Goal: Task Accomplishment & Management: Use online tool/utility

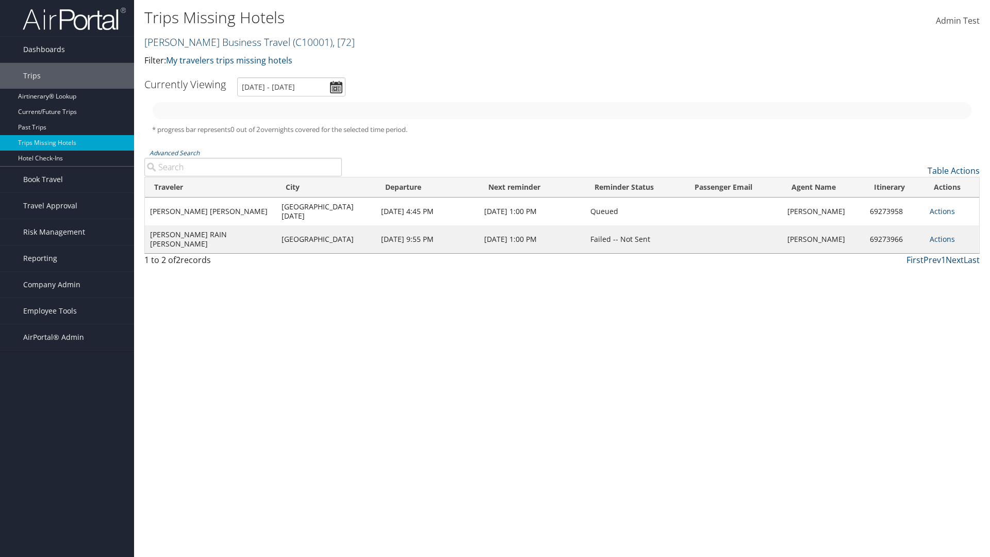
click at [212, 42] on link "Christopherson Business Travel ( C10001 ) , [ 72 ]" at bounding box center [249, 42] width 210 height 14
click at [0, 0] on input "search" at bounding box center [0, 0] width 0 height 0
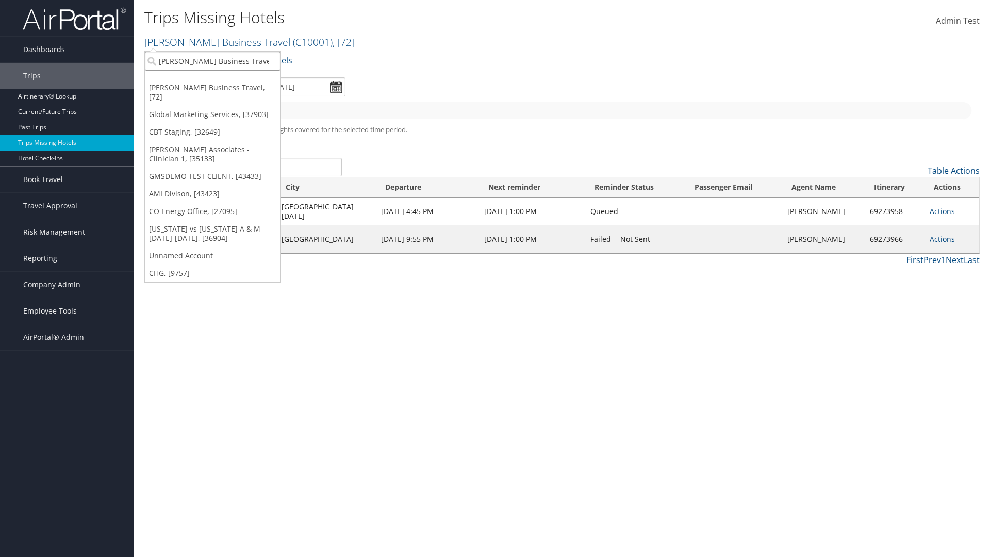
type input "[PERSON_NAME] Business Travel"
click at [227, 89] on div "Account" at bounding box center [227, 89] width 176 height 9
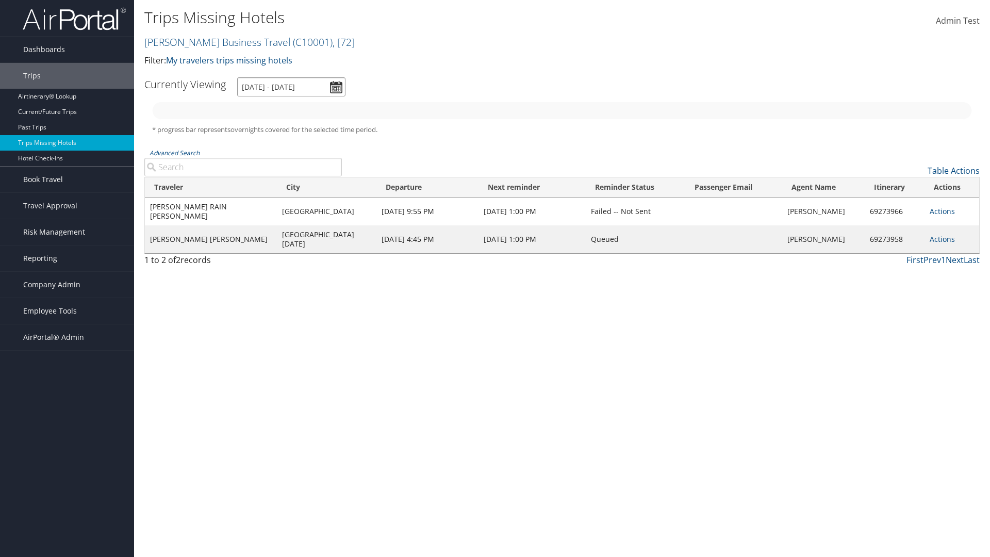
click at [291, 87] on input "[DATE] - [DATE]" at bounding box center [291, 86] width 108 height 19
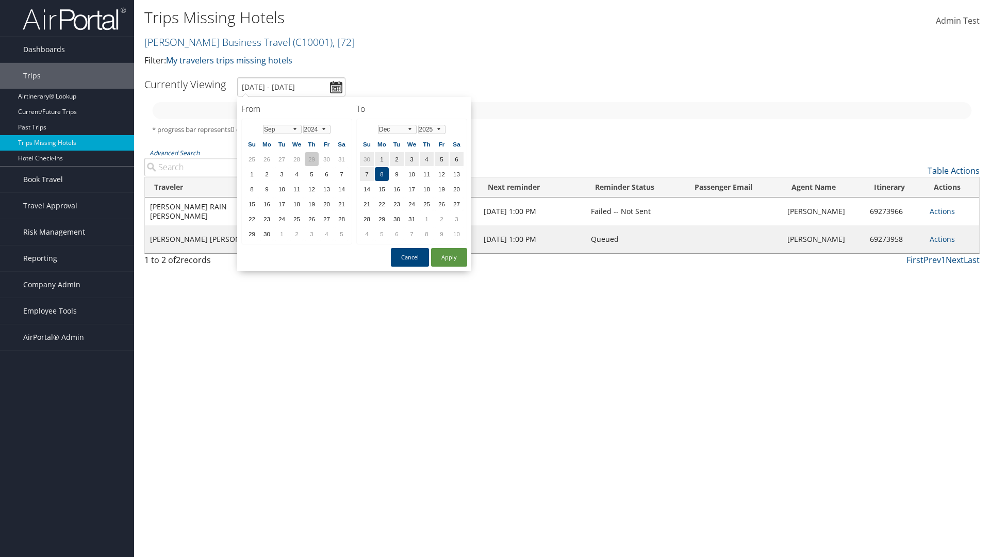
click at [311, 159] on td "29" at bounding box center [312, 159] width 14 height 14
click at [282, 129] on select "Jan Feb Mar Apr May Jun [DATE] Aug Sep Oct Nov Dec" at bounding box center [282, 129] width 39 height 9
click at [449, 257] on button "Apply" at bounding box center [449, 257] width 36 height 19
type input "[DATE] - [DATE]"
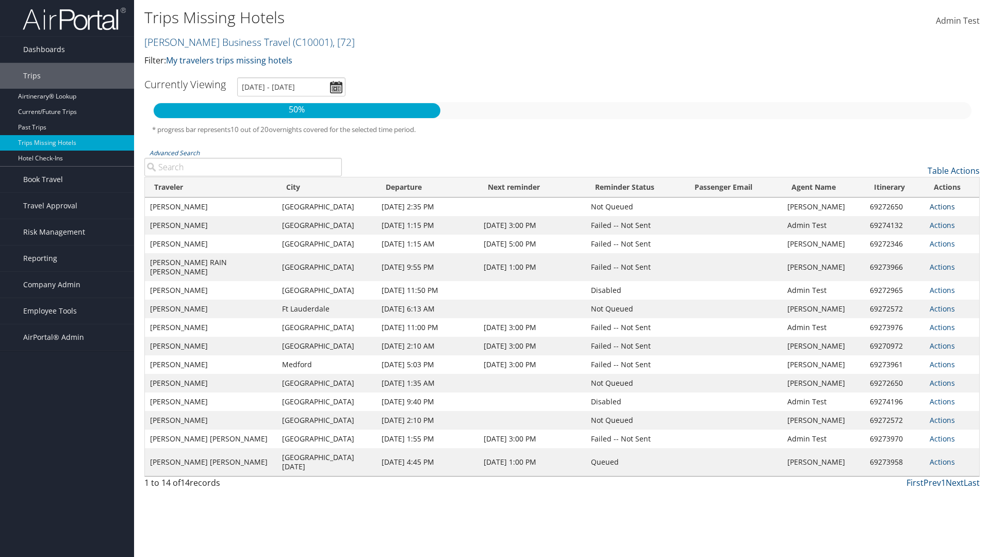
click at [941, 211] on link "Actions" at bounding box center [941, 207] width 25 height 10
click at [952, 258] on link "Attach Hotel" at bounding box center [952, 257] width 47 height 27
